Goal: Task Accomplishment & Management: Manage account settings

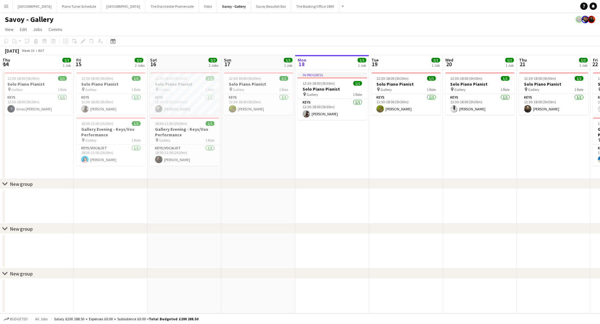
scroll to position [0, 253]
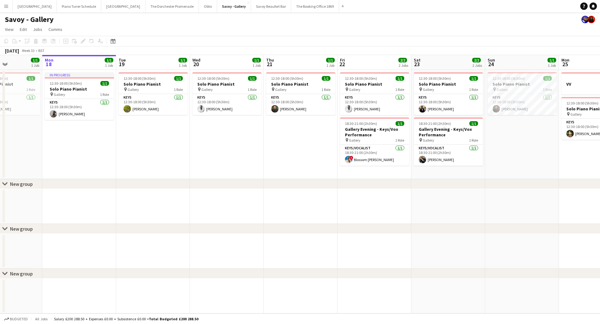
click at [10, 8] on button "Menu" at bounding box center [6, 6] width 12 height 12
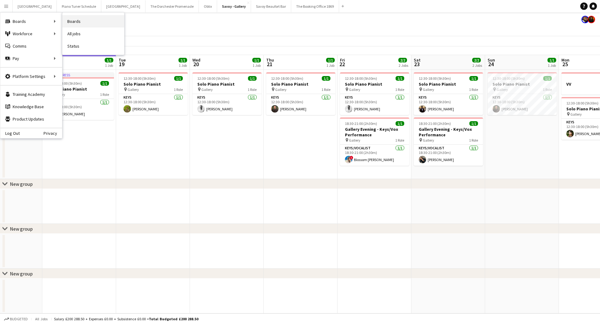
click at [82, 18] on link "Boards" at bounding box center [93, 21] width 62 height 12
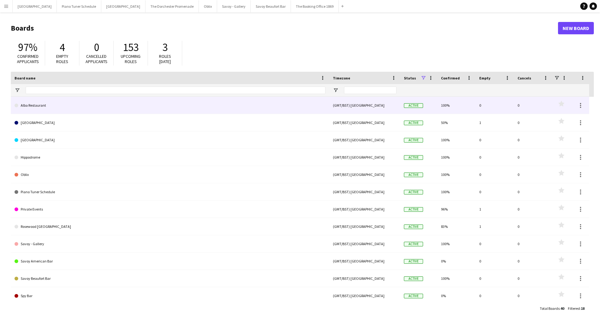
click at [119, 107] on link "Alba Restaurant" at bounding box center [170, 105] width 311 height 17
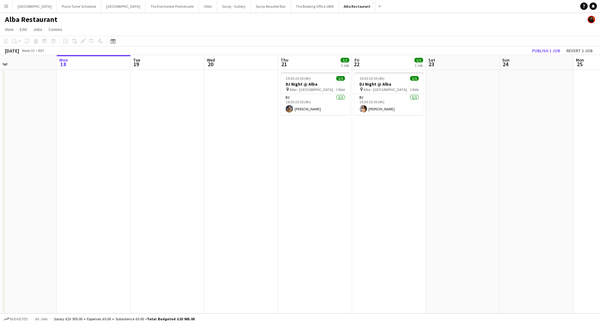
scroll to position [0, 164]
drag, startPoint x: 6, startPoint y: 6, endPoint x: 24, endPoint y: 15, distance: 20.0
click at [6, 6] on app-icon "Menu" at bounding box center [6, 6] width 5 height 5
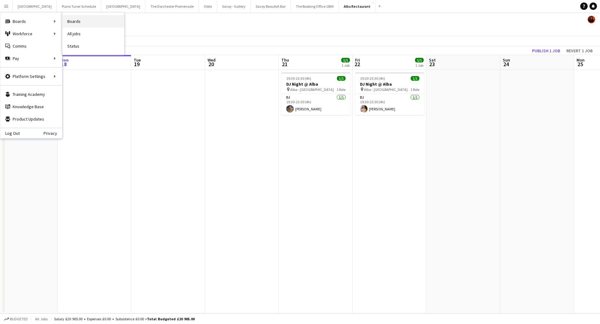
click at [100, 23] on link "Boards" at bounding box center [93, 21] width 62 height 12
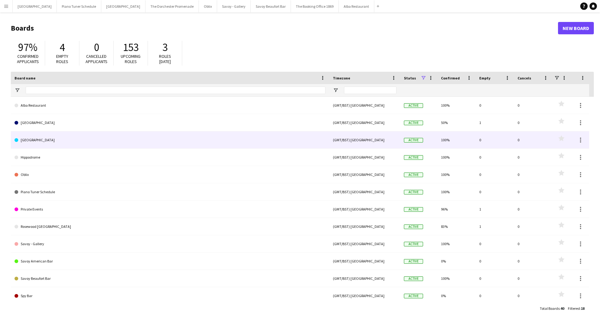
click at [124, 143] on link "[GEOGRAPHIC_DATA]" at bounding box center [170, 139] width 311 height 17
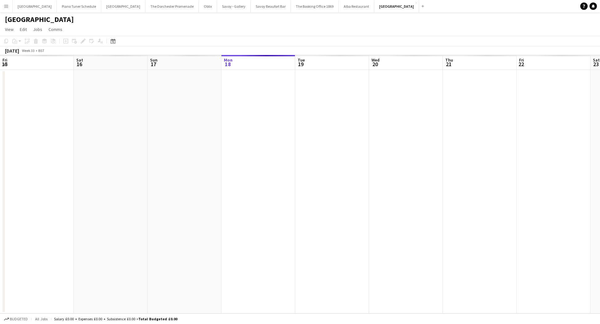
scroll to position [0, 148]
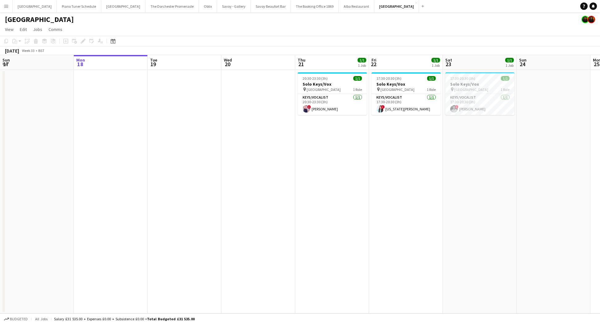
click at [8, 7] on app-icon "Menu" at bounding box center [6, 6] width 5 height 5
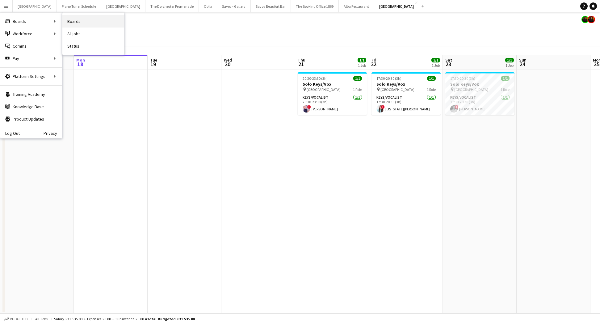
click at [84, 23] on link "Boards" at bounding box center [93, 21] width 62 height 12
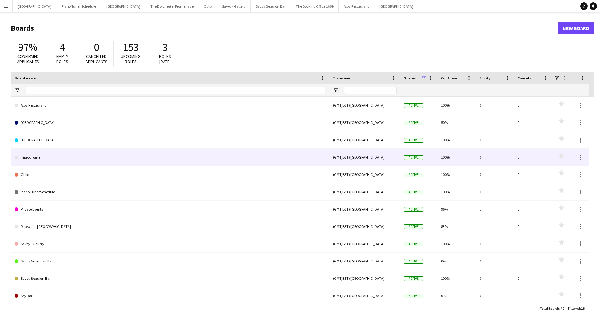
click at [89, 160] on link "Hippodrome" at bounding box center [170, 157] width 311 height 17
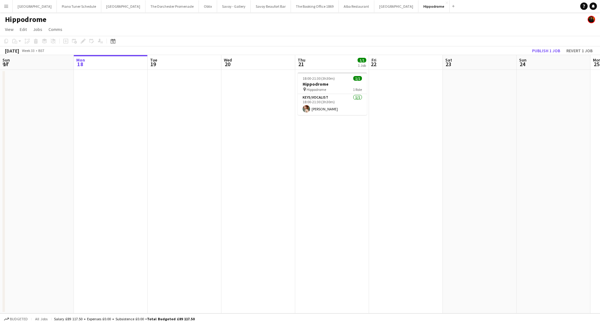
scroll to position [0, 152]
click at [6, 9] on button "Menu" at bounding box center [6, 6] width 12 height 12
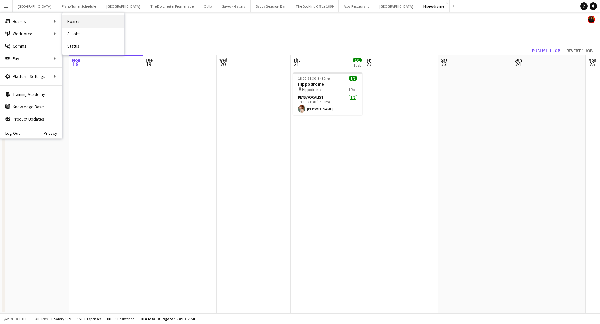
click at [65, 22] on link "Boards" at bounding box center [93, 21] width 62 height 12
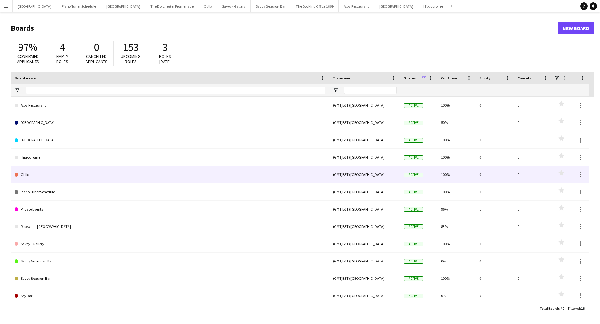
click at [79, 176] on link "Oblix" at bounding box center [170, 174] width 311 height 17
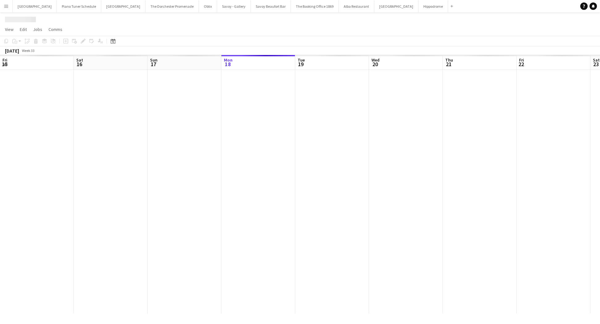
scroll to position [0, 148]
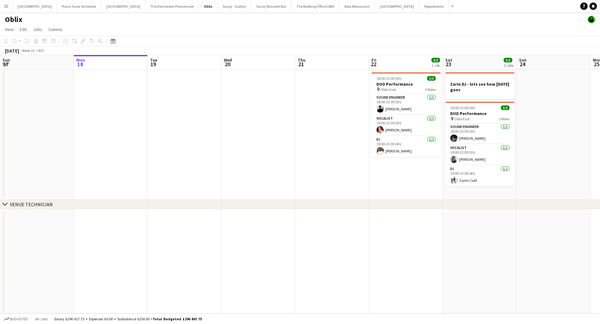
click at [4, 6] on app-icon "Menu" at bounding box center [6, 6] width 5 height 5
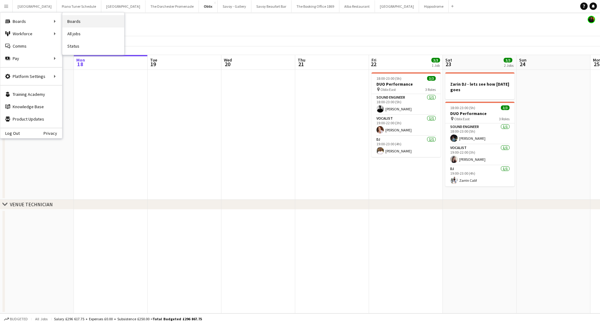
click at [110, 27] on link "Boards" at bounding box center [93, 21] width 62 height 12
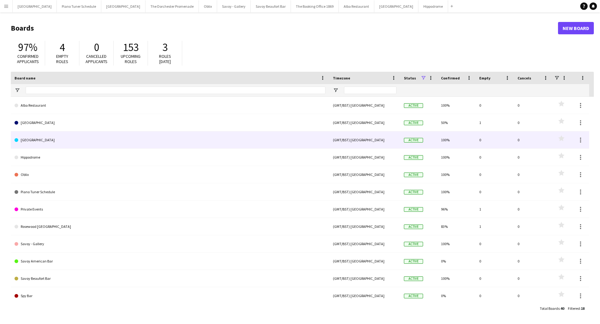
scroll to position [106, 0]
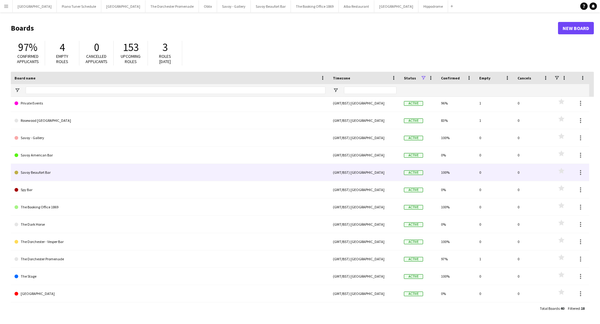
click at [63, 170] on link "Savoy Beaufort Bar" at bounding box center [170, 172] width 311 height 17
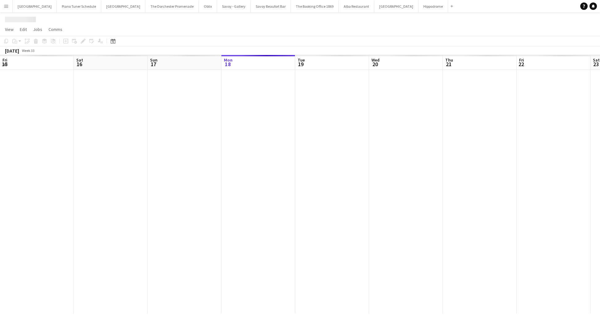
scroll to position [0, 148]
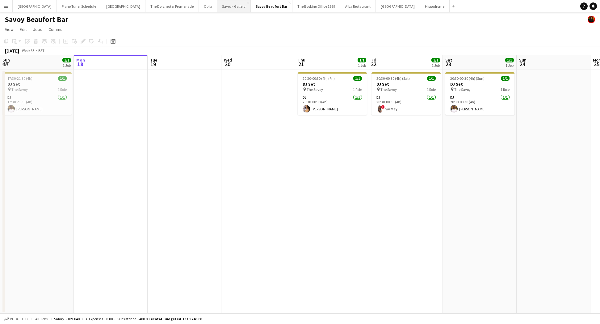
click at [218, 7] on button "Savoy - Gallery Close" at bounding box center [234, 6] width 34 height 12
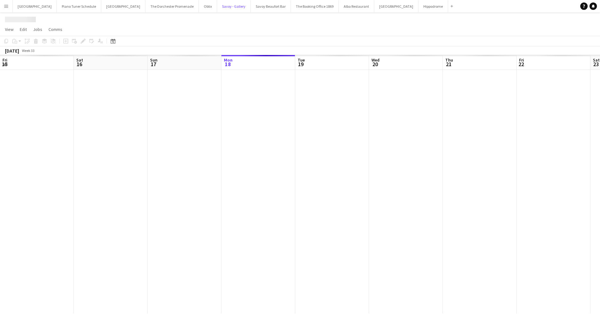
scroll to position [0, 148]
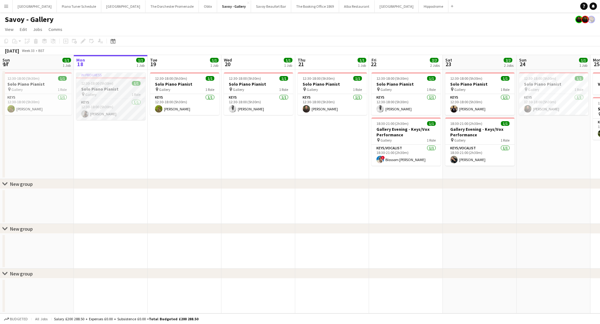
click at [111, 86] on h3 "Solo Piano Pianist" at bounding box center [110, 89] width 69 height 6
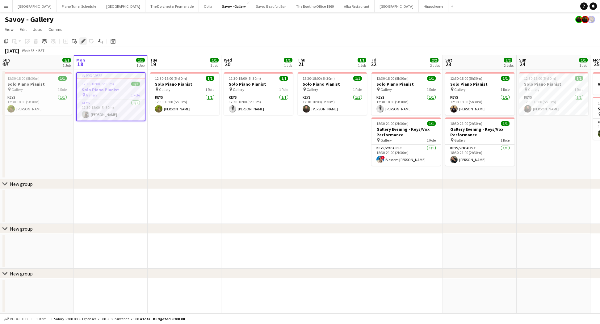
click at [80, 40] on div "Edit" at bounding box center [82, 40] width 7 height 7
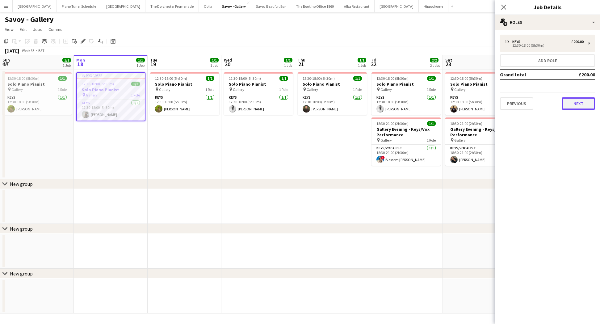
click at [573, 102] on button "Next" at bounding box center [578, 103] width 33 height 12
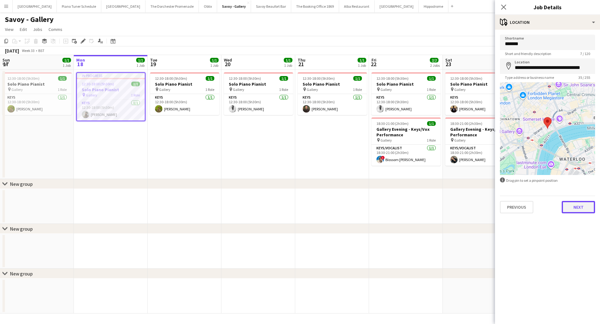
click at [568, 203] on button "Next" at bounding box center [578, 207] width 33 height 12
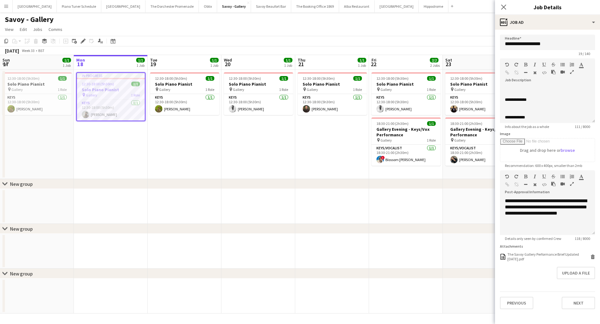
scroll to position [80, 0]
click at [534, 103] on p "**********" at bounding box center [547, 62] width 85 height 113
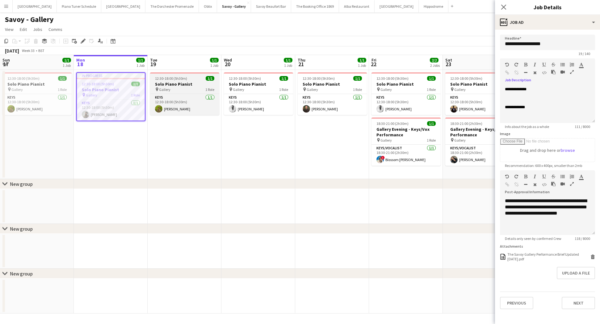
click at [190, 82] on h3 "Solo Piano Pianist" at bounding box center [184, 84] width 69 height 6
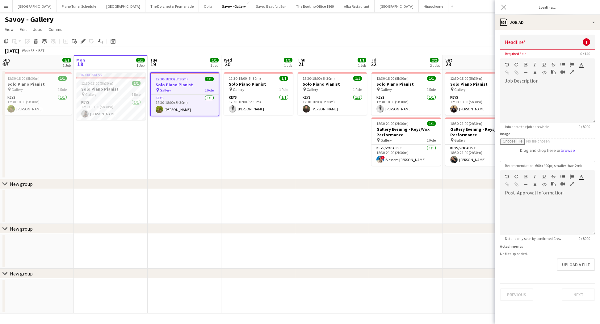
type input "**********"
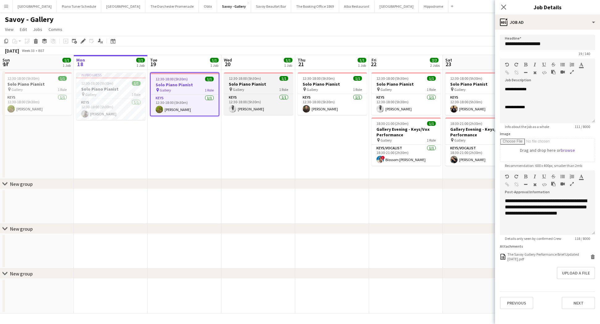
click at [241, 80] on span "12:30-18:00 (5h30m)" at bounding box center [245, 78] width 32 height 5
type input "**********"
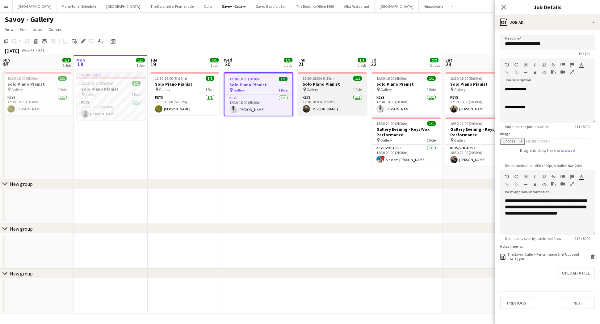
click at [328, 79] on span "12:30-18:00 (5h30m)" at bounding box center [319, 78] width 32 height 5
type input "**********"
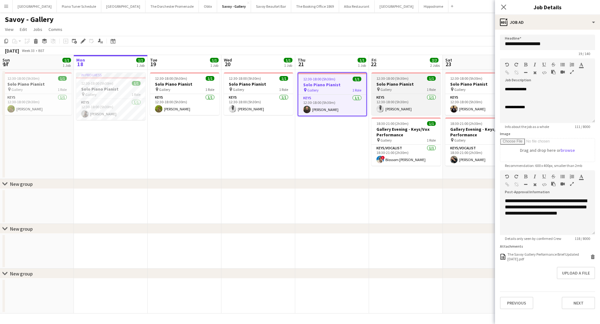
click at [416, 82] on h3 "Solo Piano Pianist" at bounding box center [405, 84] width 69 height 6
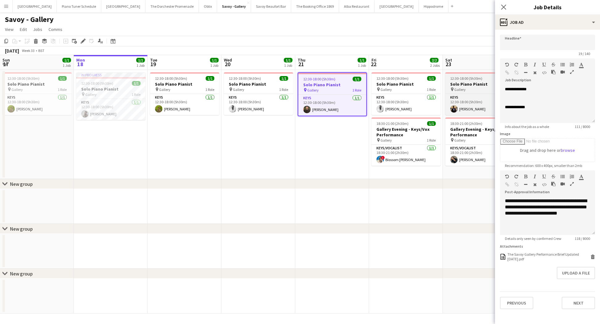
type input "**********"
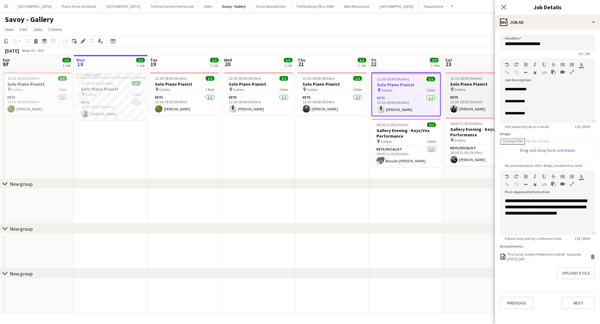
click at [471, 84] on h3 "Solo Piano Pianist" at bounding box center [479, 84] width 69 height 6
type input "**********"
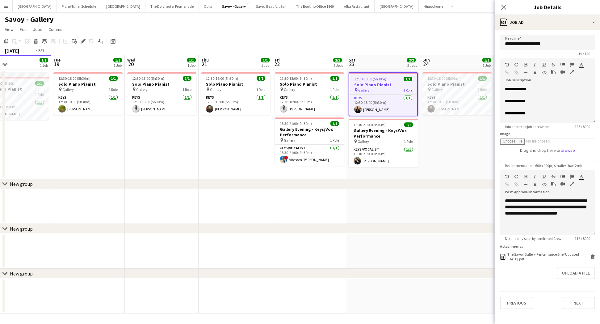
scroll to position [0, 275]
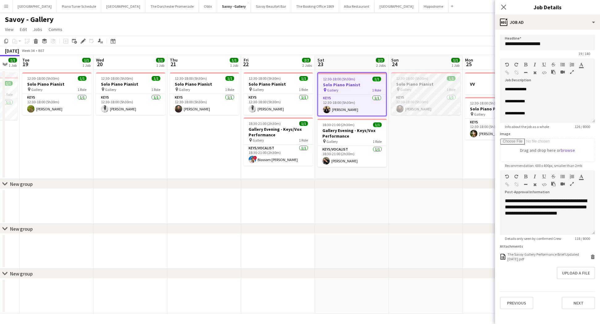
click at [433, 82] on h3 "Solo Piano Pianist" at bounding box center [425, 84] width 69 height 6
type input "**********"
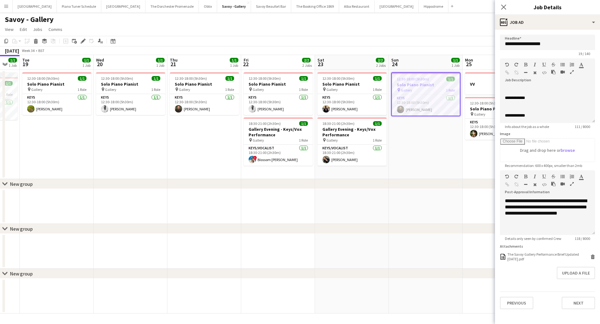
scroll to position [0, 0]
click at [4, 6] on app-icon "Menu" at bounding box center [6, 6] width 5 height 5
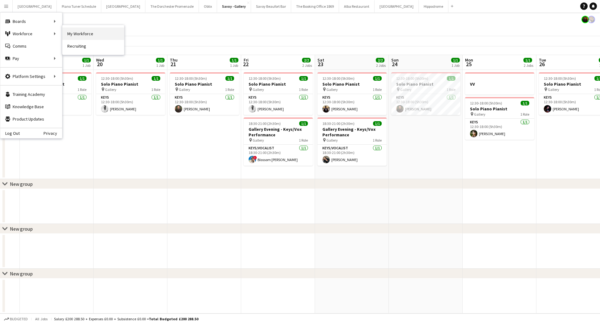
click at [70, 31] on link "My Workforce" at bounding box center [93, 33] width 62 height 12
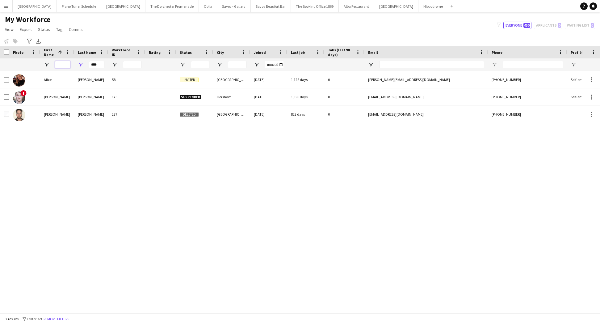
click at [60, 61] on input "First Name Filter Input" at bounding box center [62, 64] width 15 height 7
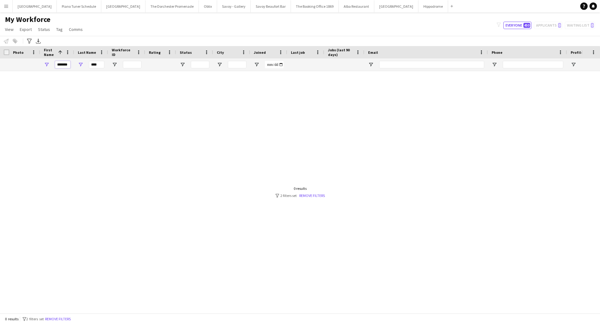
type input "*******"
click at [96, 65] on input "****" at bounding box center [96, 64] width 15 height 7
click at [96, 64] on input "****" at bounding box center [96, 64] width 15 height 7
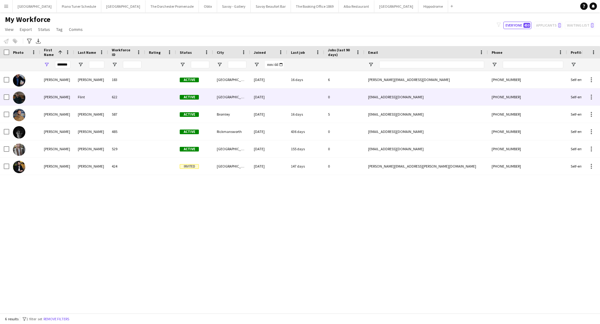
click at [67, 97] on div "Charlie" at bounding box center [57, 96] width 34 height 17
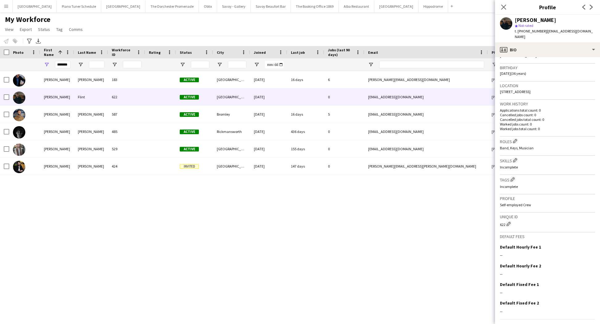
scroll to position [121, 0]
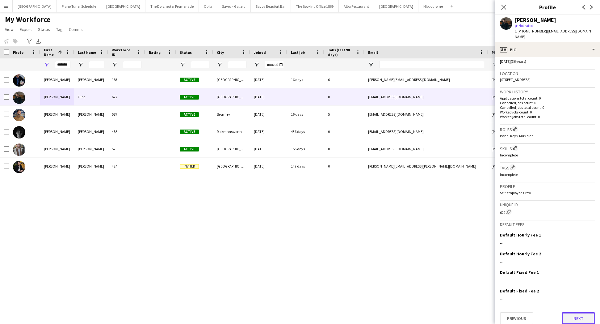
click at [574, 312] on button "Next" at bounding box center [578, 318] width 33 height 12
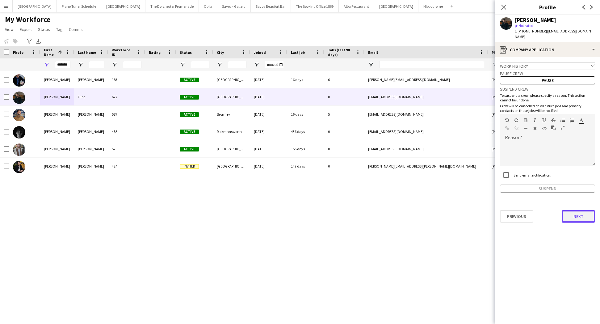
click at [576, 212] on button "Next" at bounding box center [578, 216] width 33 height 12
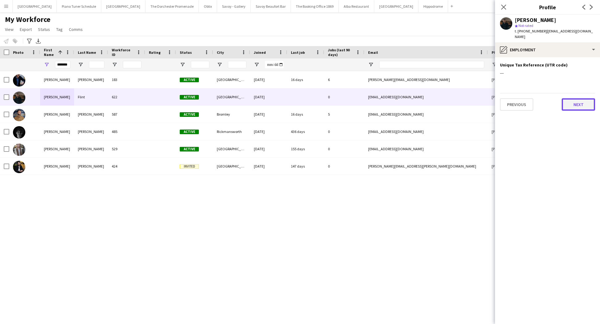
click at [580, 101] on button "Next" at bounding box center [578, 104] width 33 height 12
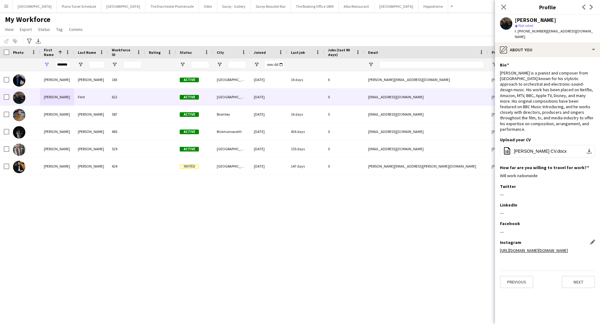
click at [555, 247] on link "https://www.instagram.com/charlie.flint/" at bounding box center [534, 250] width 68 height 6
click at [521, 275] on button "Previous" at bounding box center [516, 281] width 33 height 12
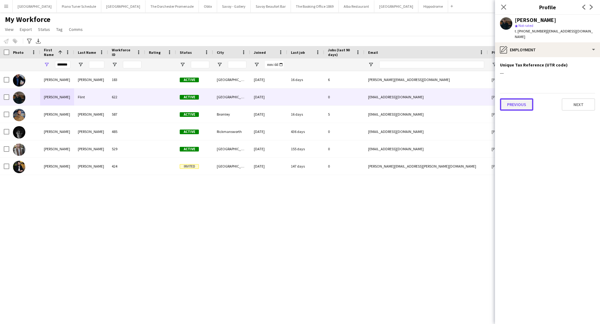
click at [528, 104] on button "Previous" at bounding box center [516, 104] width 33 height 12
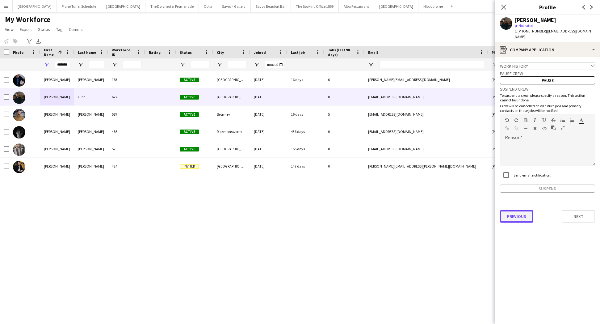
click at [517, 212] on button "Previous" at bounding box center [516, 216] width 33 height 12
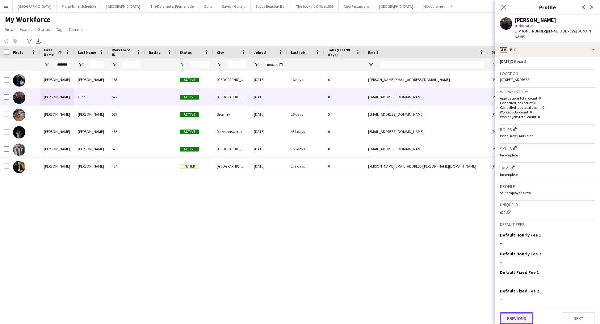
click at [523, 317] on button "Previous" at bounding box center [516, 318] width 33 height 12
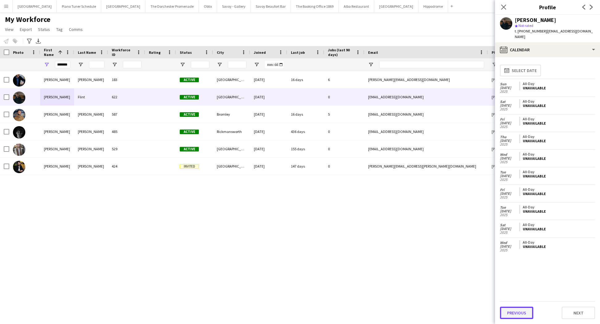
click at [524, 316] on button "Previous" at bounding box center [516, 312] width 33 height 12
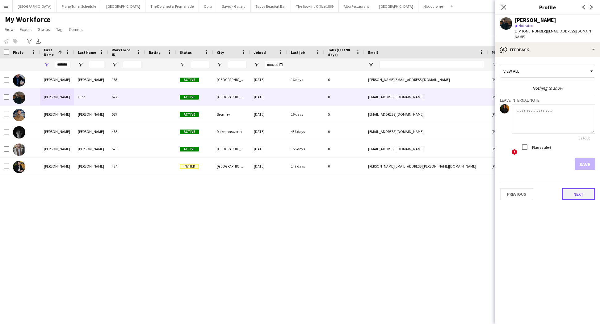
click at [574, 188] on button "Next" at bounding box center [578, 194] width 33 height 12
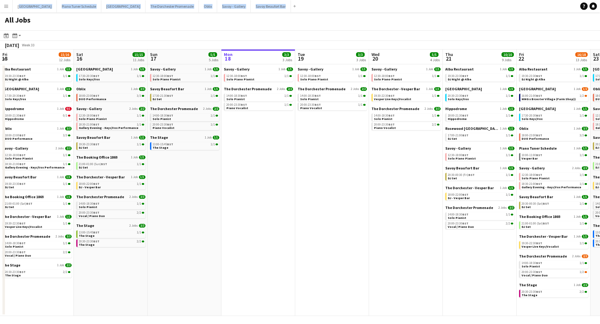
scroll to position [0, 148]
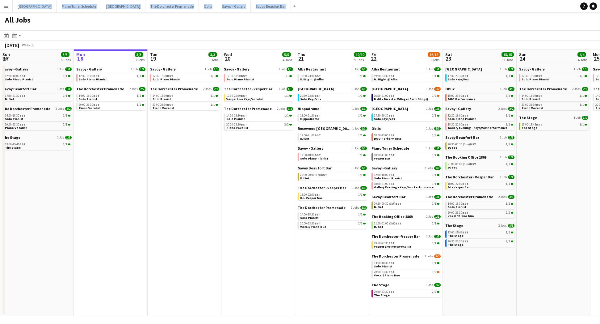
click at [187, 155] on app-date-cell "Savoy - Gallery 1 Job [DATE] 12:30-18:00 BST 1/1 Solo Piano Pianist The Dorches…" at bounding box center [185, 189] width 74 height 251
click at [186, 154] on app-date-cell "Savoy - Gallery 1 Job [DATE] 12:30-18:00 BST 1/1 Solo Piano Pianist The Dorches…" at bounding box center [185, 189] width 74 height 251
click at [310, 10] on app-navbar "Menu Boards Boards Boards All jobs Status Workforce Workforce My Workforce Recr…" at bounding box center [300, 6] width 600 height 12
click at [6, 10] on button "Menu" at bounding box center [6, 6] width 12 height 12
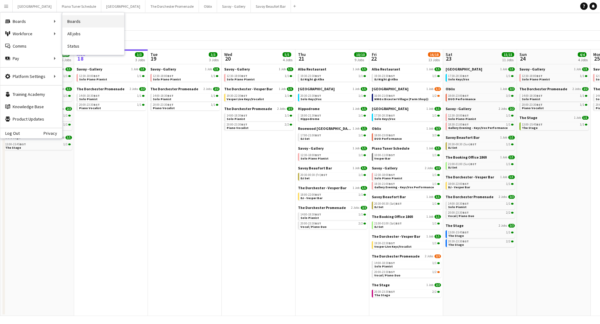
click at [82, 21] on link "Boards" at bounding box center [93, 21] width 62 height 12
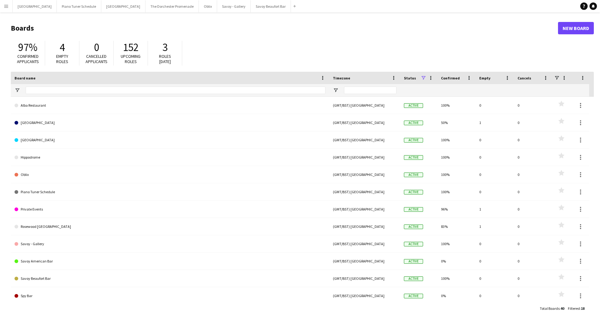
scroll to position [106, 0]
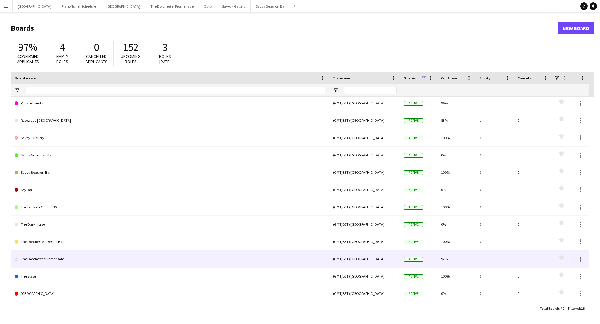
click at [100, 254] on link "The Dorchester Promenade" at bounding box center [170, 258] width 311 height 17
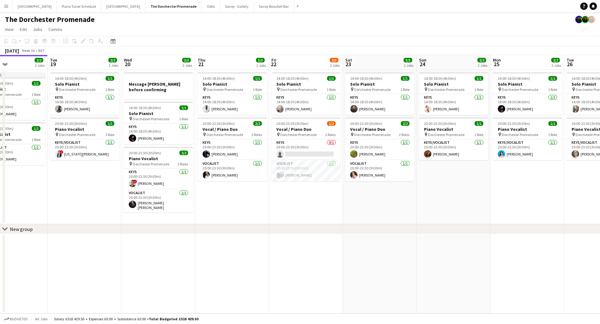
scroll to position [0, 249]
click at [301, 174] on app-card-role "Vocalist [DATE] 20:00-23:30 (3h30m) [PERSON_NAME]" at bounding box center [305, 170] width 69 height 21
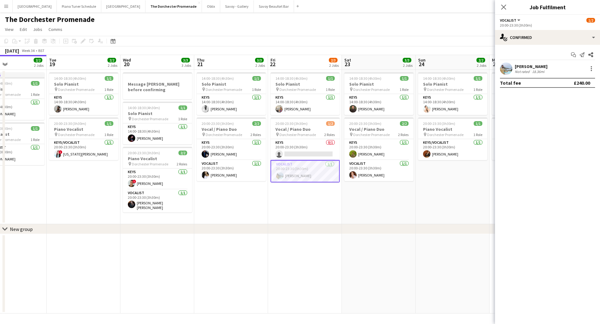
click at [587, 65] on div at bounding box center [590, 68] width 9 height 7
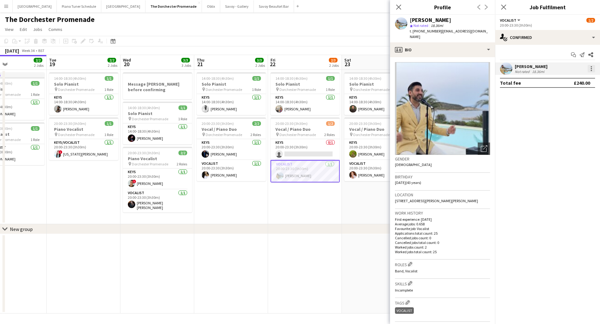
click at [590, 66] on div at bounding box center [591, 68] width 7 height 7
click at [580, 81] on span "Edit fee" at bounding box center [571, 80] width 38 height 6
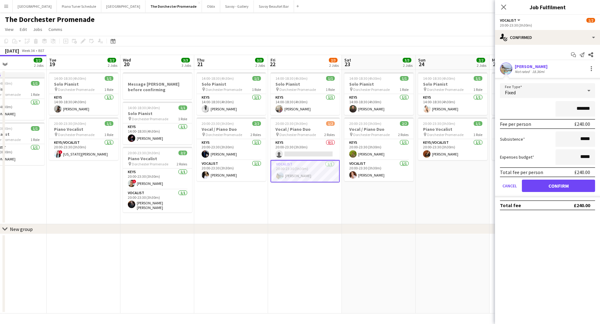
click at [582, 111] on input "*******" at bounding box center [576, 108] width 40 height 15
type input "**"
type input "****"
click at [560, 258] on mat-expansion-panel "check Confirmed Start chat Send notification Share [PERSON_NAME] Not rated 18.3…" at bounding box center [547, 184] width 105 height 279
click at [558, 188] on button "Confirm" at bounding box center [558, 185] width 73 height 12
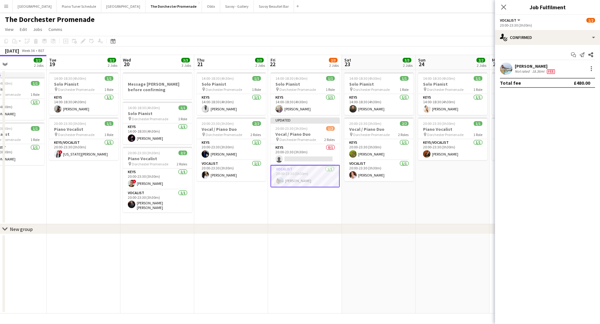
click at [375, 190] on app-date-cell "14:00-18:30 (4h30m) 1/1 Solo Pianist pin Dorchester Promenade 1 Role Keys [DATE…" at bounding box center [379, 147] width 74 height 154
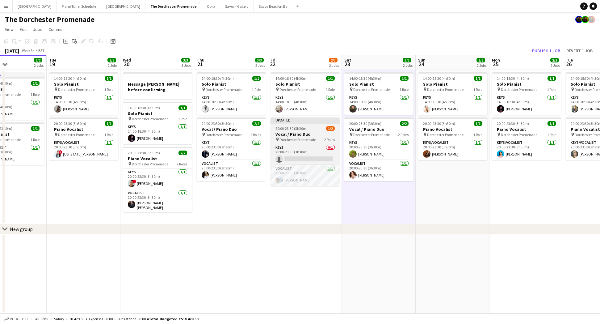
click at [296, 130] on span "20:00-23:30 (3h30m)" at bounding box center [291, 128] width 32 height 5
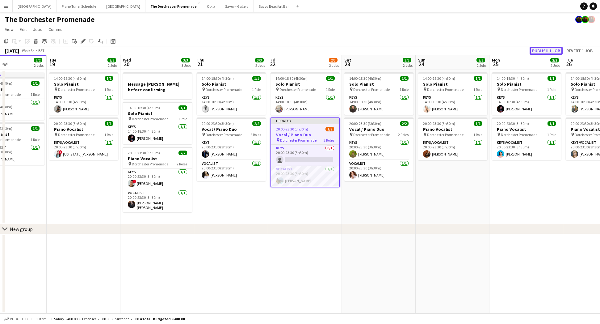
click at [549, 52] on button "Publish 1 job" at bounding box center [546, 51] width 33 height 8
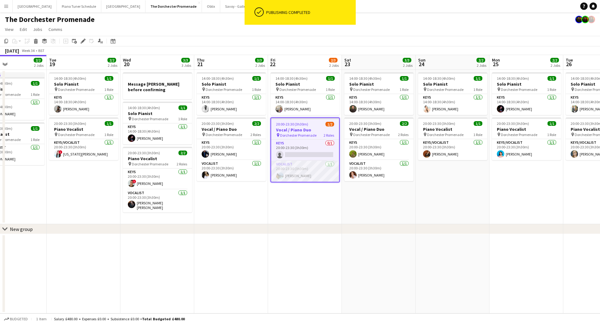
click at [315, 170] on app-card-role "Vocalist [DATE] 20:00-23:30 (3h30m) [PERSON_NAME]" at bounding box center [305, 171] width 68 height 21
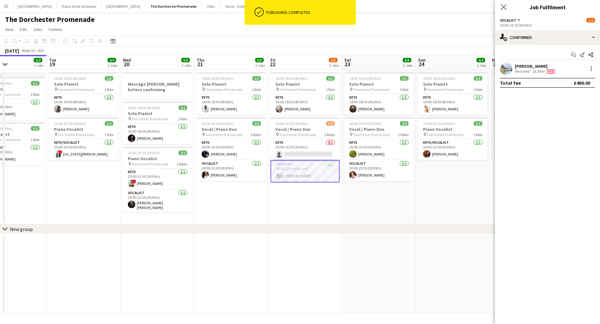
click at [506, 3] on app-icon "Close pop-in" at bounding box center [503, 7] width 9 height 9
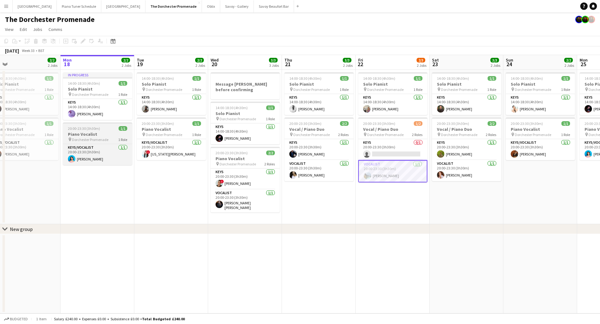
scroll to position [0, 159]
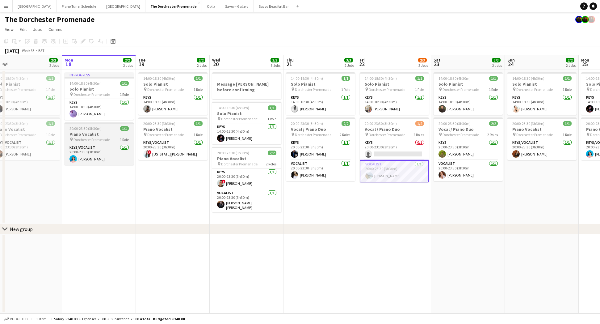
click at [97, 131] on h3 "Piano Vocalist" at bounding box center [99, 134] width 69 height 6
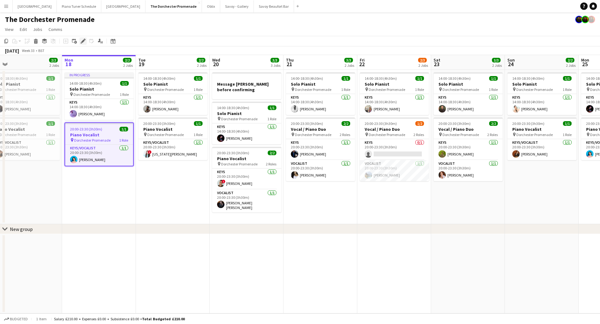
click at [83, 42] on icon "Edit" at bounding box center [83, 41] width 5 height 5
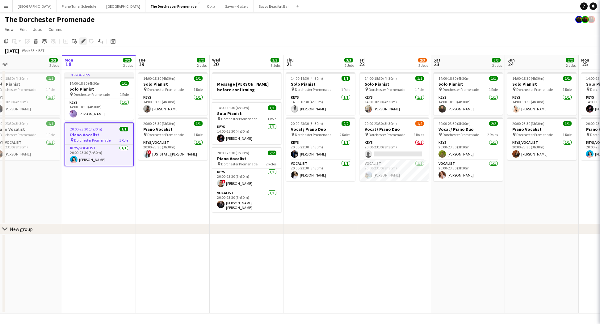
type input "**********"
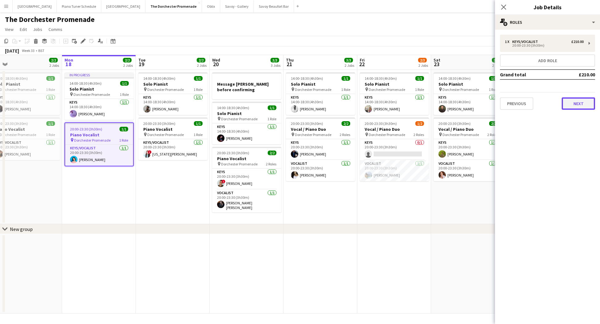
click at [564, 103] on button "Next" at bounding box center [578, 103] width 33 height 12
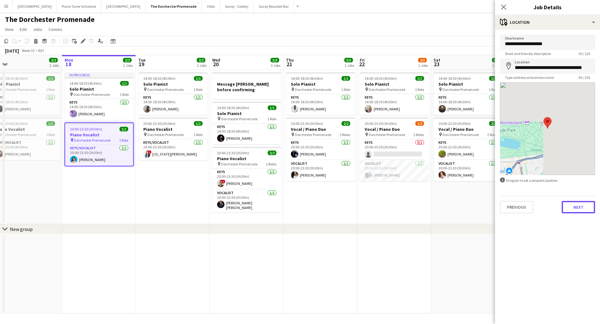
click at [573, 203] on button "Next" at bounding box center [578, 207] width 33 height 12
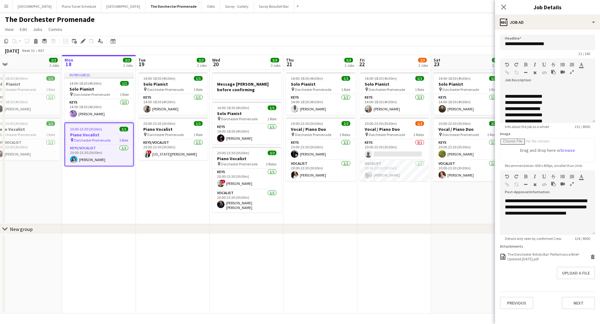
scroll to position [42, 0]
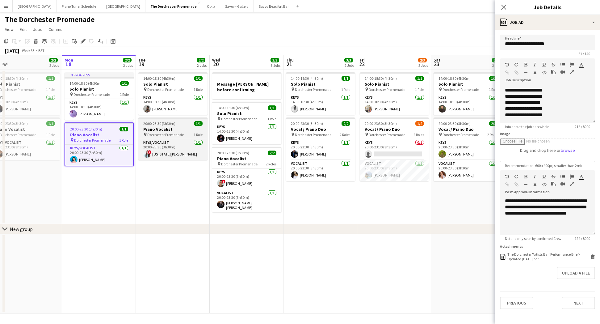
click at [179, 129] on h3 "Piano Vocalist" at bounding box center [172, 129] width 69 height 6
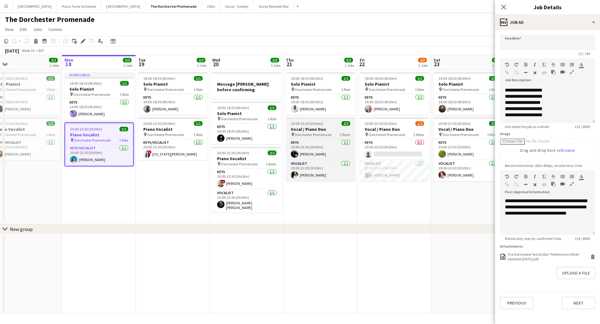
type input "**********"
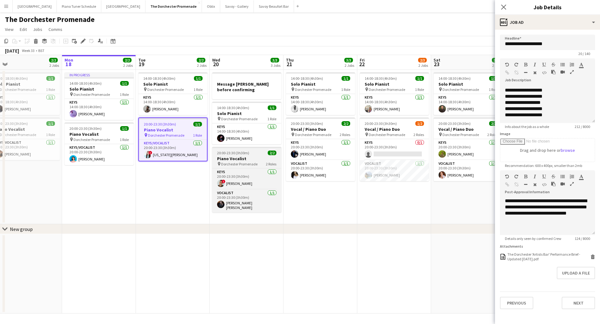
click at [233, 151] on span "20:00-23:30 (3h30m)" at bounding box center [233, 152] width 32 height 5
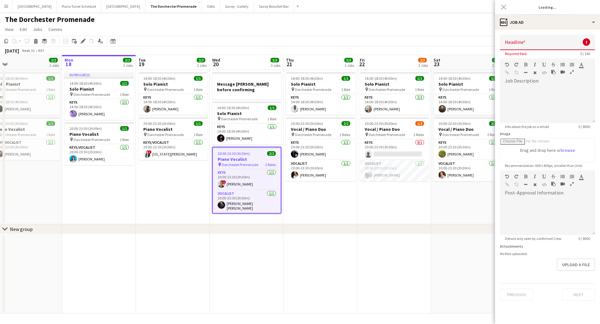
type input "**********"
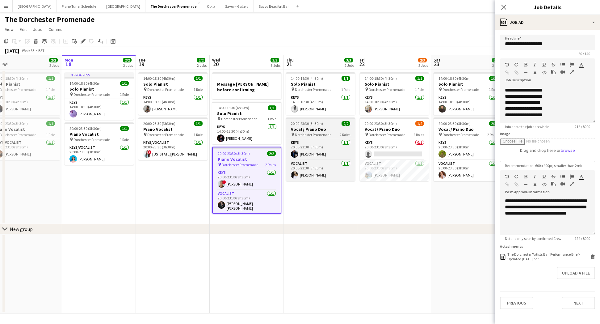
click at [319, 126] on h3 "Vocal / Piano Duo" at bounding box center [320, 129] width 69 height 6
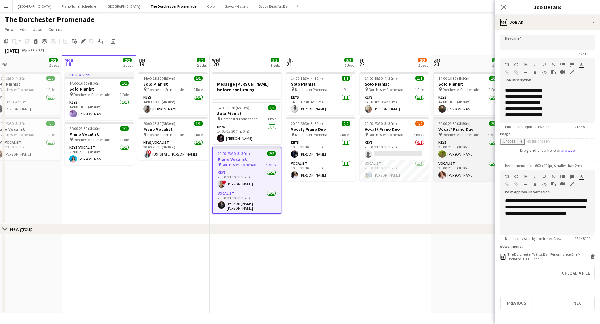
type input "**********"
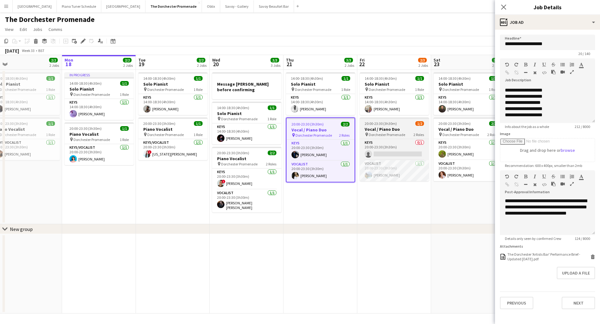
click at [393, 133] on span "Dorchester Promenade" at bounding box center [387, 134] width 36 height 5
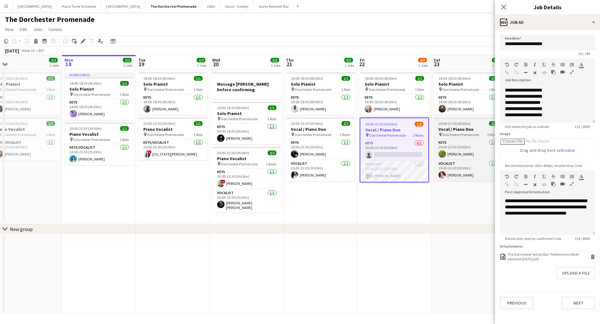
click at [466, 128] on h3 "Vocal / Piano Duo" at bounding box center [468, 129] width 69 height 6
type input "**********"
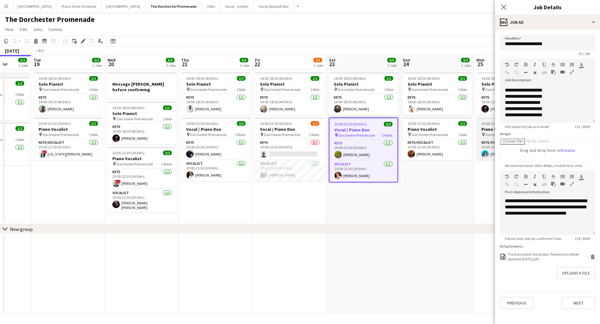
scroll to position [0, 194]
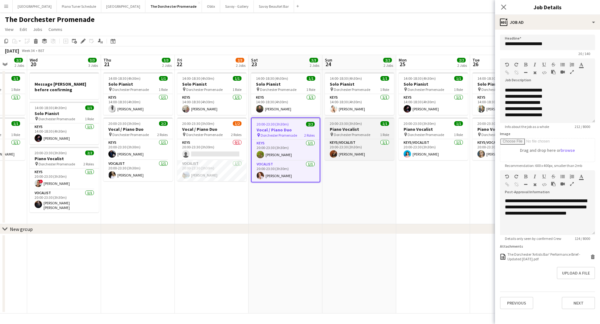
click at [357, 125] on span "20:00-23:30 (3h30m)" at bounding box center [346, 123] width 32 height 5
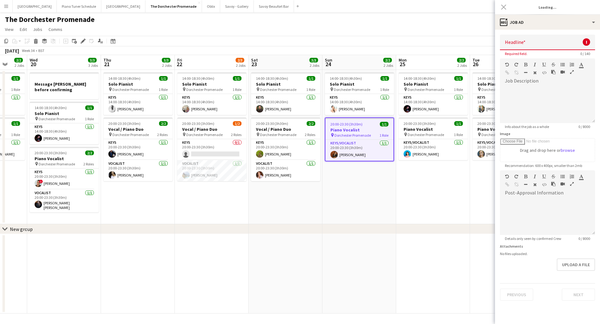
scroll to position [0, 0]
type input "**********"
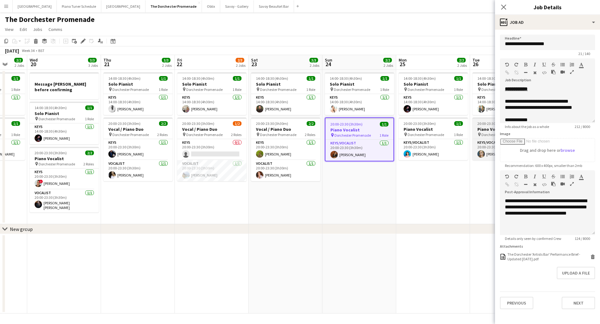
scroll to position [42, 0]
click at [10, 10] on button "Menu" at bounding box center [6, 6] width 12 height 12
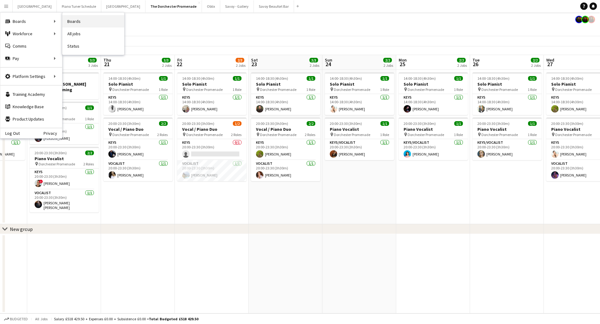
click at [80, 21] on link "Boards" at bounding box center [93, 21] width 62 height 12
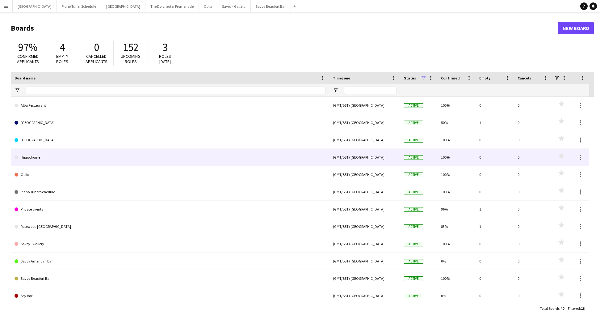
scroll to position [106, 0]
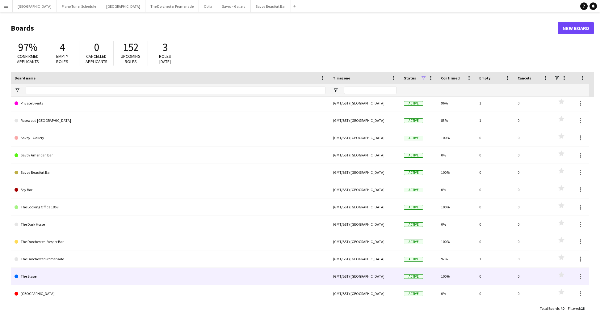
click at [93, 279] on link "The Stage" at bounding box center [170, 275] width 311 height 17
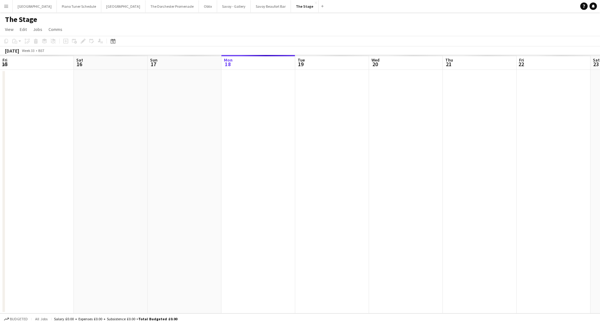
scroll to position [0, 148]
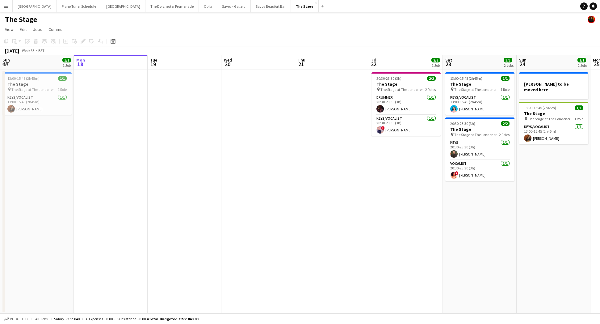
click at [6, 10] on button "Menu" at bounding box center [6, 6] width 12 height 12
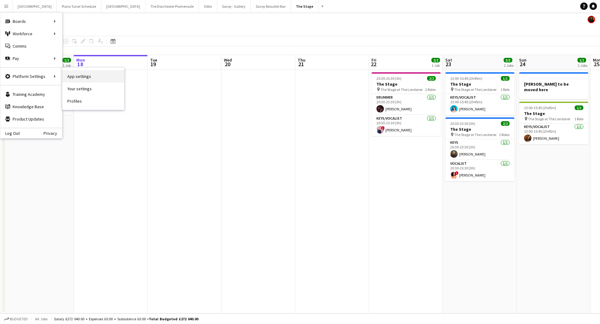
click at [77, 74] on link "App settings" at bounding box center [93, 76] width 62 height 12
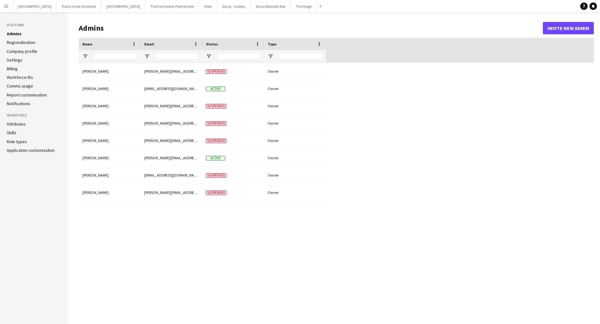
type input "**********"
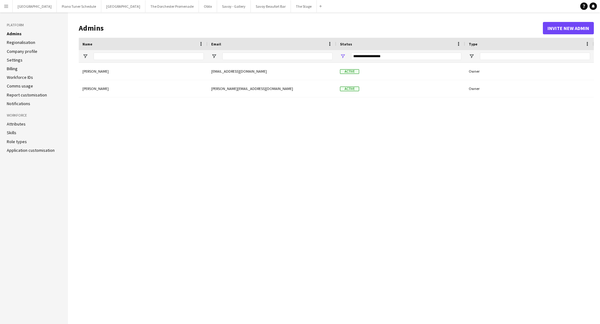
click at [18, 124] on link "Attributes" at bounding box center [16, 124] width 19 height 6
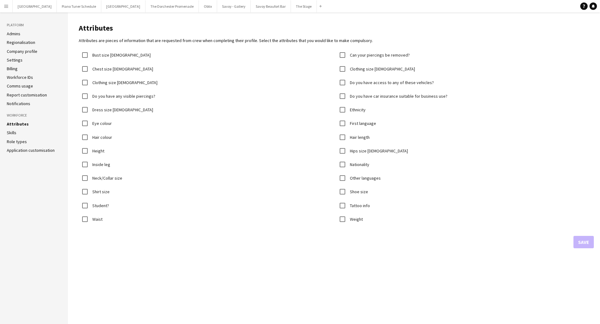
click at [7, 9] on button "Menu" at bounding box center [6, 6] width 12 height 12
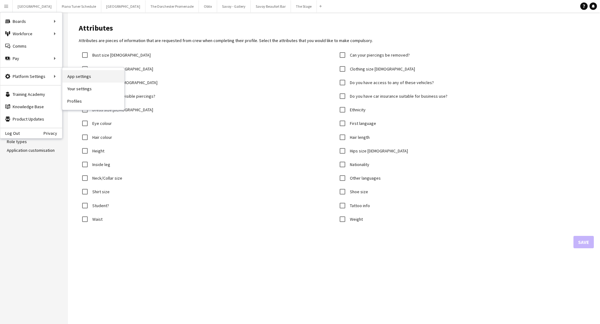
click at [91, 75] on link "App settings" at bounding box center [93, 76] width 62 height 12
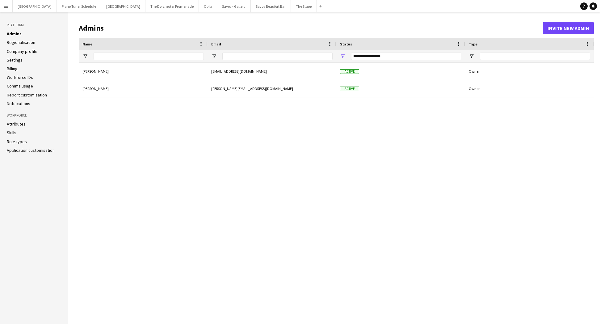
click at [34, 149] on link "Application customisation" at bounding box center [31, 150] width 48 height 6
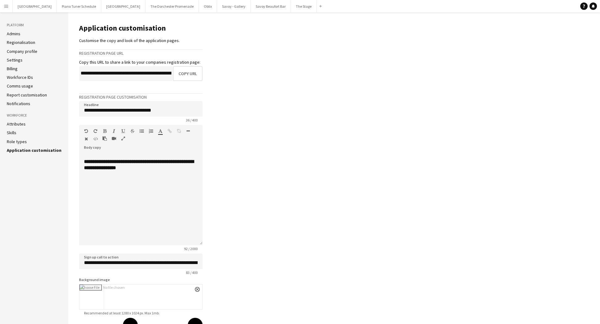
click at [23, 121] on link "Attributes" at bounding box center [16, 124] width 19 height 6
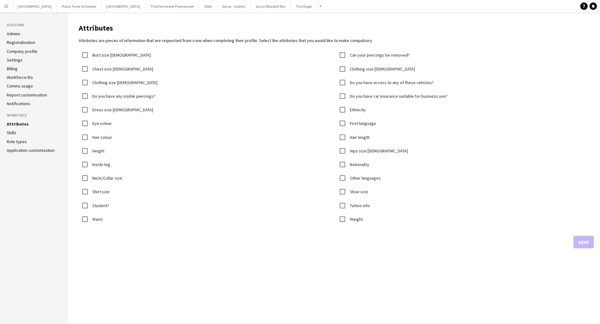
click at [17, 128] on ul "Attributes Skills Role types Application customisation" at bounding box center [34, 137] width 54 height 32
click at [15, 131] on link "Skills" at bounding box center [12, 133] width 10 height 6
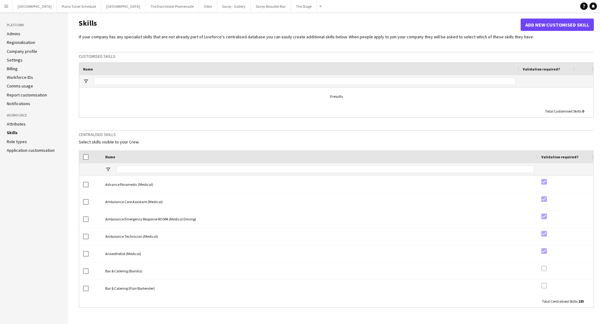
click at [18, 141] on link "Role types" at bounding box center [17, 142] width 20 height 6
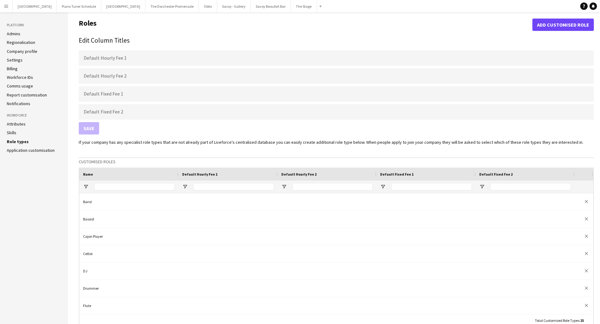
click at [30, 149] on link "Application customisation" at bounding box center [31, 150] width 48 height 6
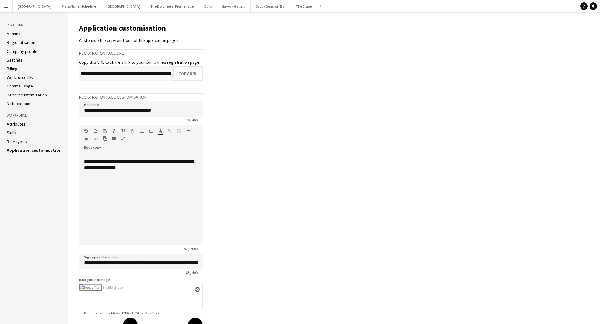
click at [4, 2] on button "Menu" at bounding box center [6, 6] width 12 height 12
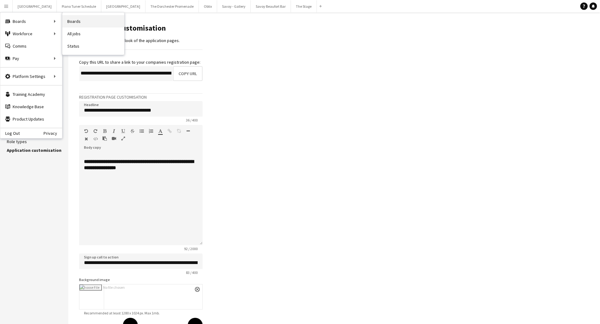
click at [68, 20] on link "Boards" at bounding box center [93, 21] width 62 height 12
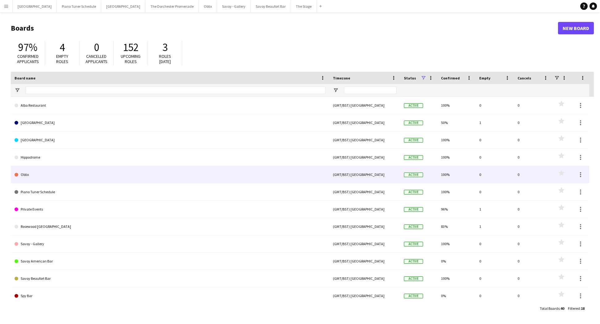
click at [84, 178] on link "Oblix" at bounding box center [170, 174] width 311 height 17
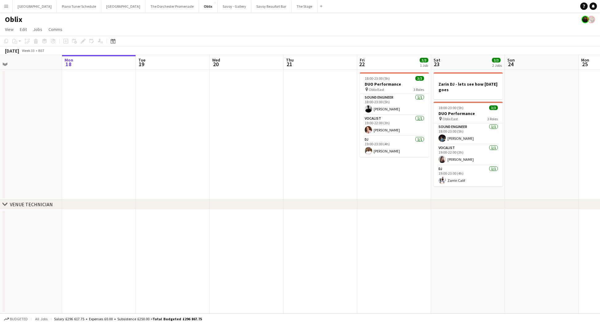
scroll to position [0, 161]
